Goal: Check status: Check status

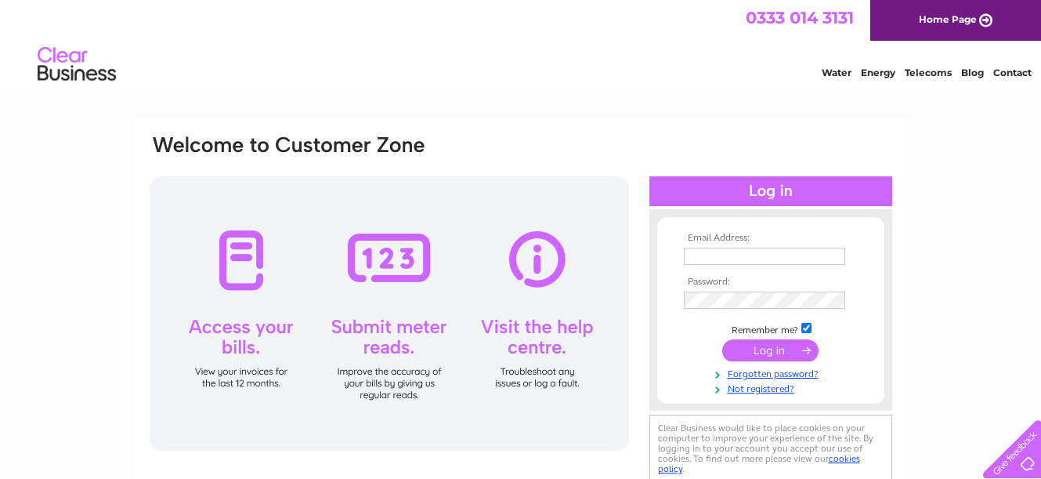
type input "[EMAIL_ADDRESS][DOMAIN_NAME]"
click at [761, 353] on input "submit" at bounding box center [770, 350] width 96 height 22
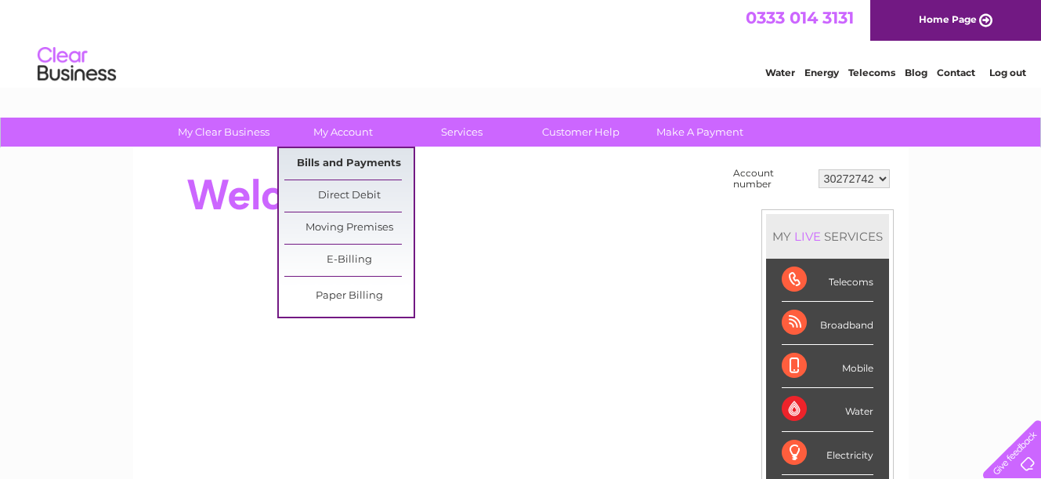
click at [343, 166] on link "Bills and Payments" at bounding box center [348, 163] width 129 height 31
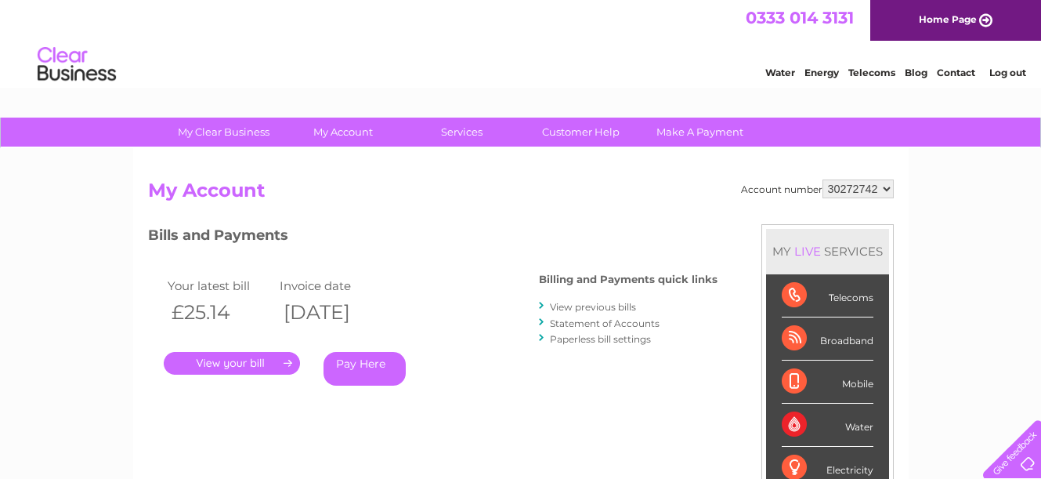
click at [285, 358] on link "." at bounding box center [232, 363] width 136 height 23
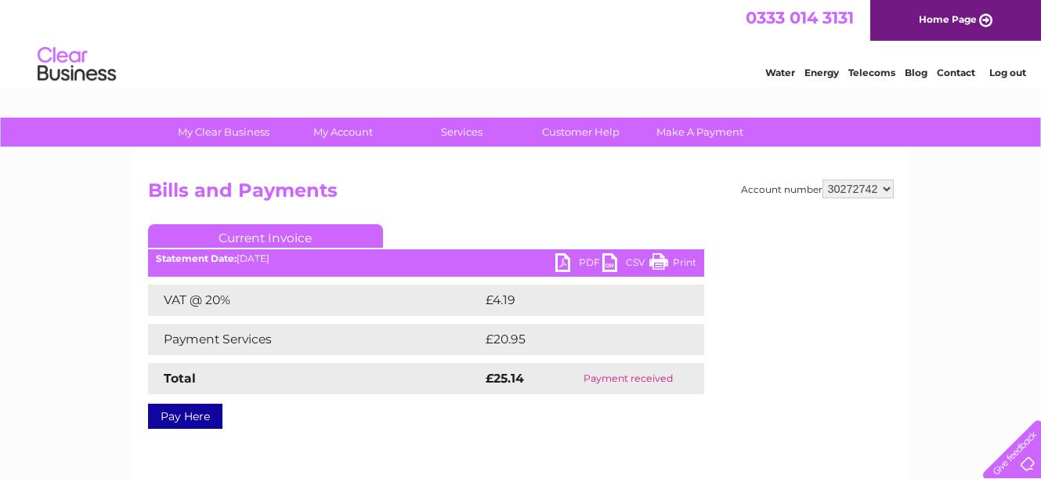
click at [997, 71] on link "Log out" at bounding box center [1007, 73] width 37 height 12
